Goal: Find specific page/section

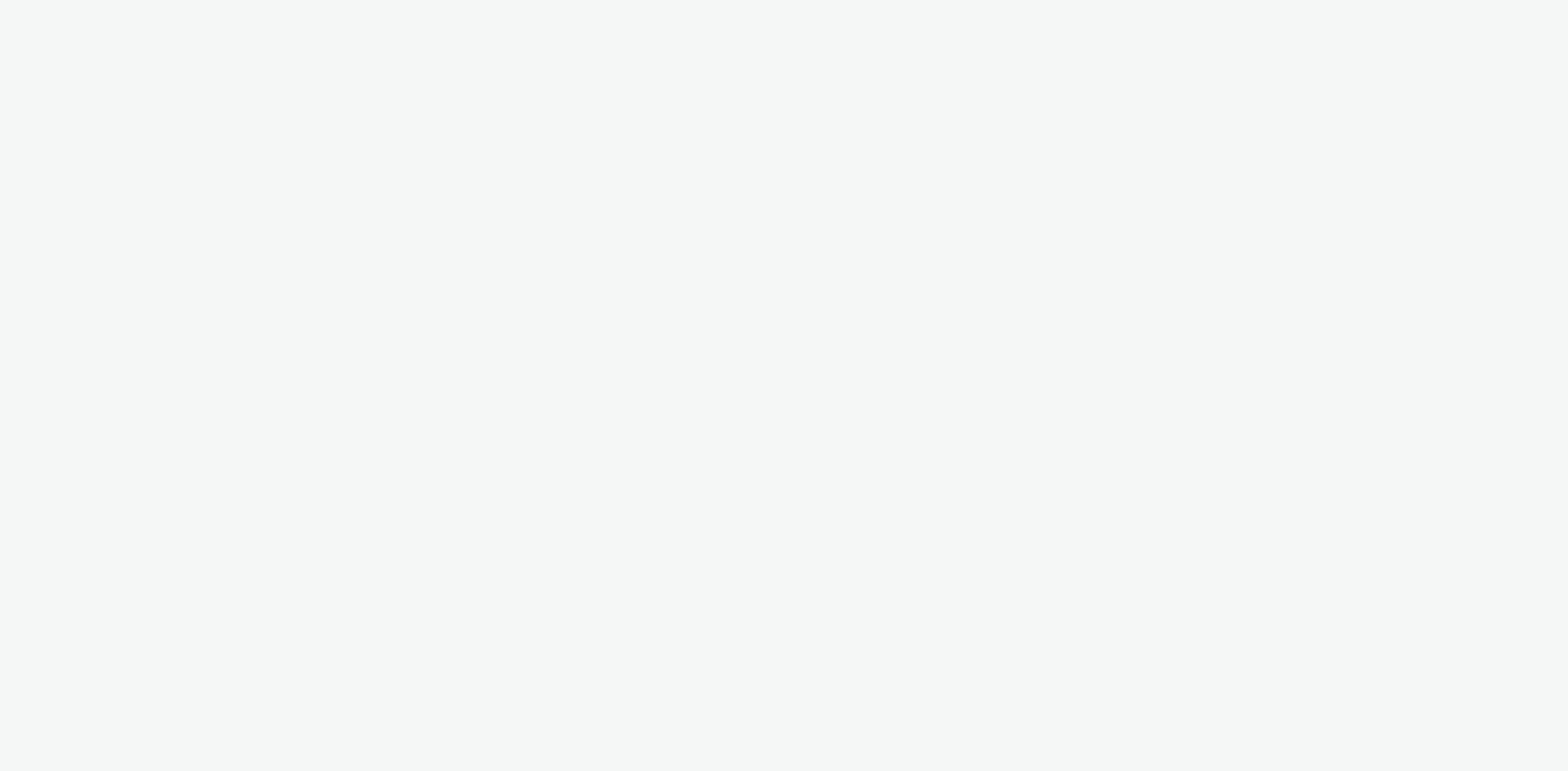
select select "11a7df10-284f-415c-b52a-427acf4c31ae"
select select "b015cfd6-bbd4-4595-945e-4006add74323"
select select "ac009755-aa48-4799-8050-7a339a378eb8"
select select "72d91114-7b95-43df-950f-d064ccca4203"
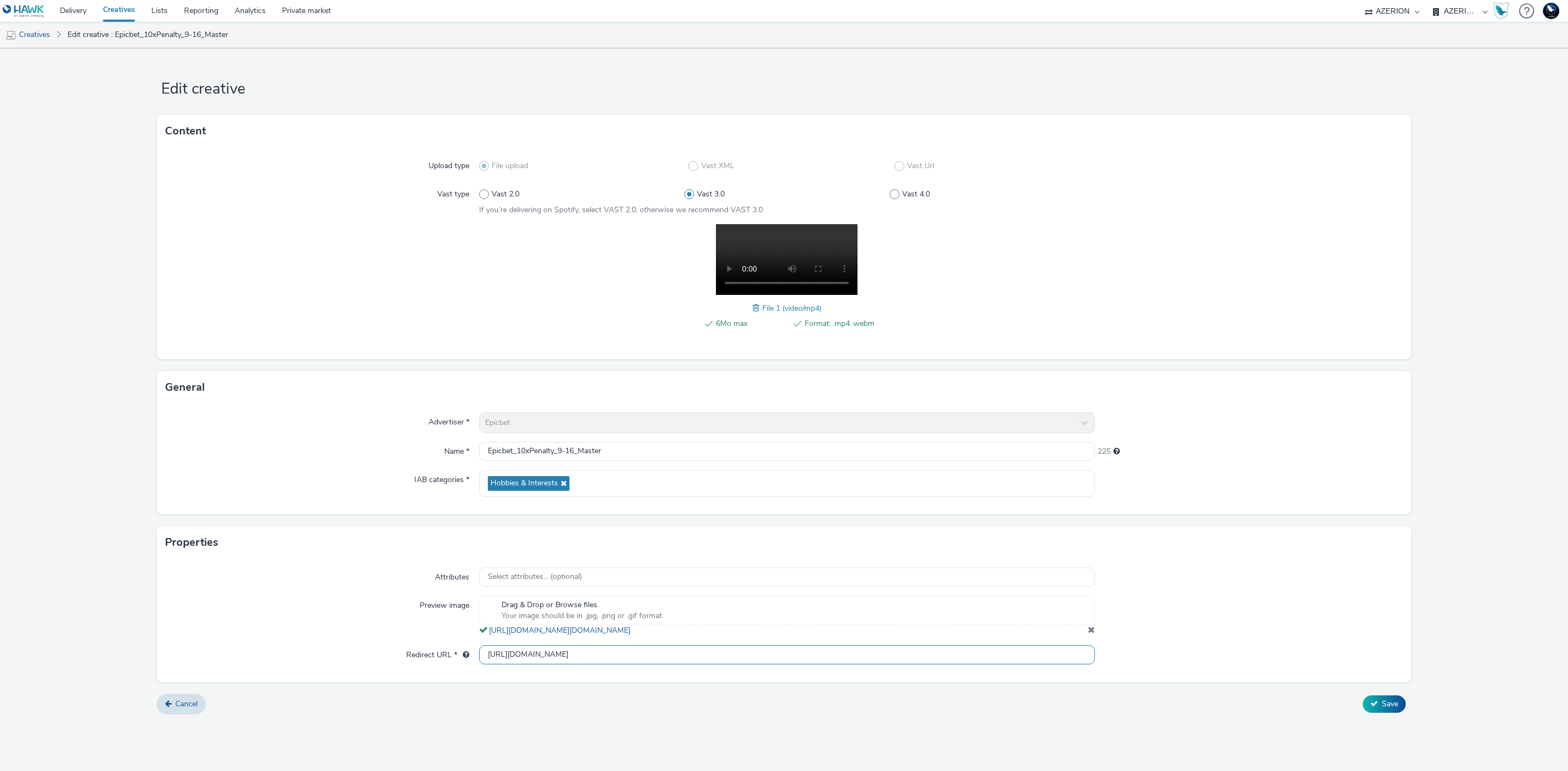
click at [858, 661] on input "[URL][DOMAIN_NAME]" at bounding box center [787, 656] width 616 height 19
click at [78, 6] on link "Delivery" at bounding box center [73, 10] width 43 height 22
